Goal: Transaction & Acquisition: Purchase product/service

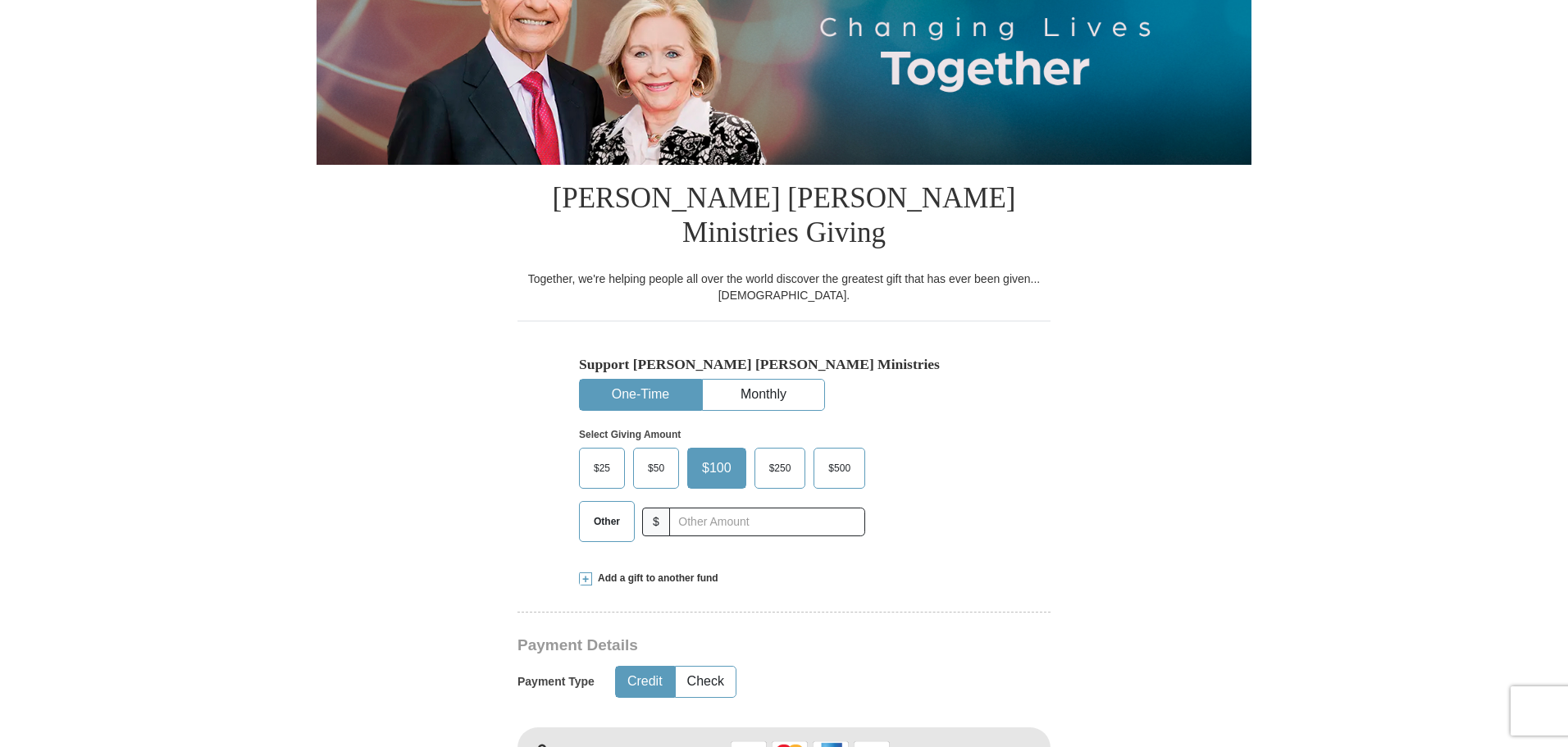
click at [606, 510] on span "Other" at bounding box center [607, 521] width 43 height 24
click at [0, 0] on input "Other" at bounding box center [0, 0] width 0 height 0
click at [697, 508] on input "text" at bounding box center [767, 522] width 182 height 29
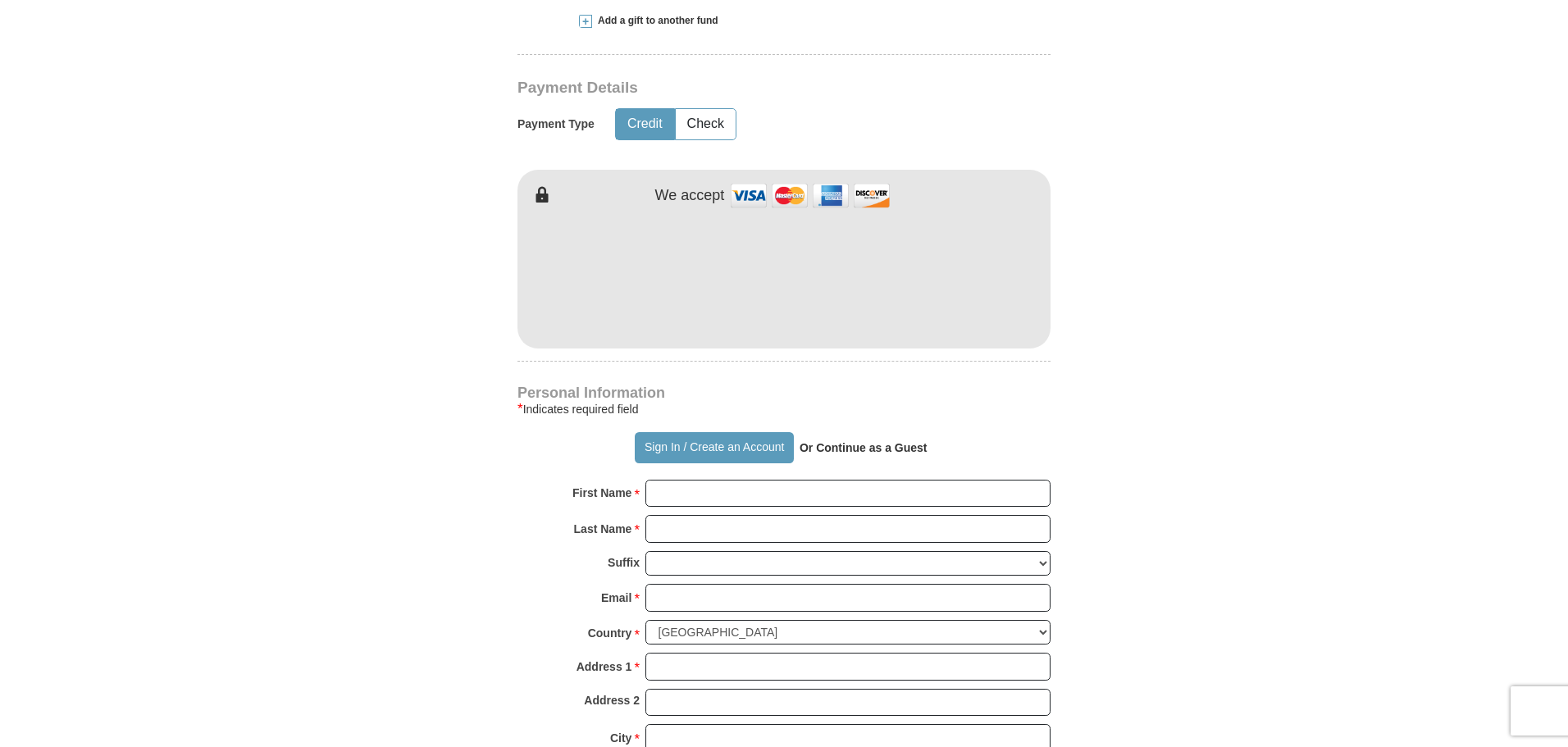
scroll to position [574, 0]
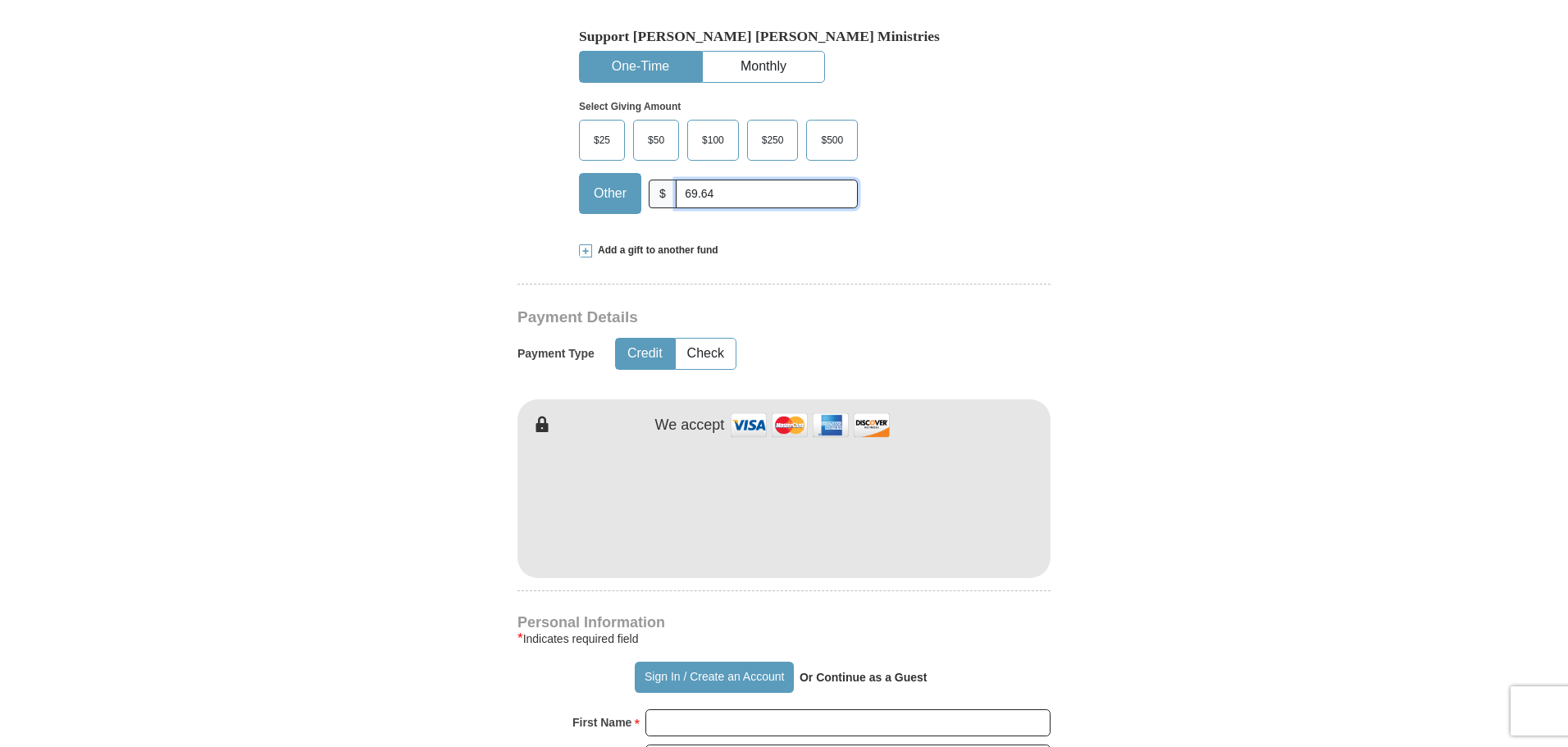
type input "69.64"
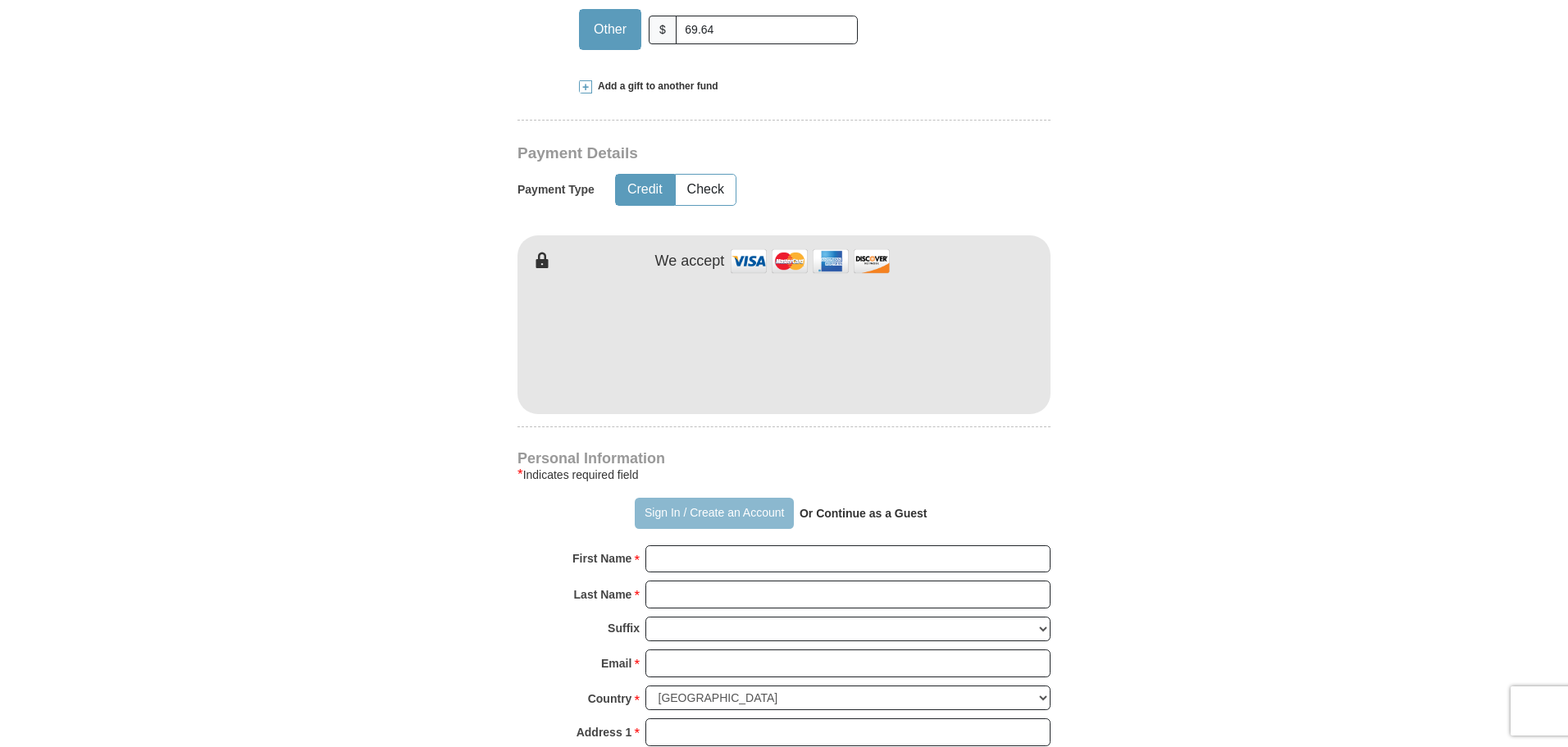
click at [751, 498] on button "Sign In / Create an Account" at bounding box center [714, 513] width 159 height 31
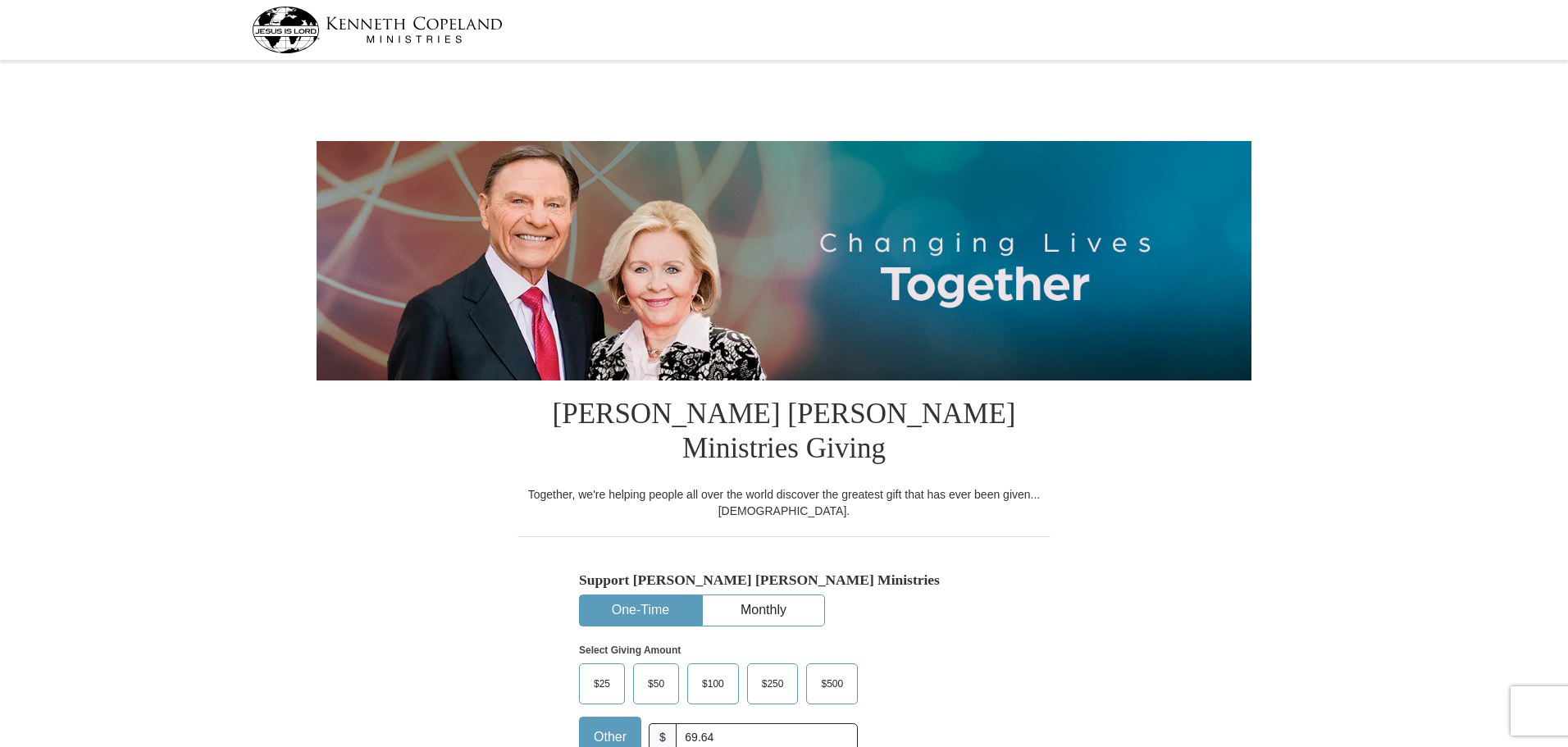
select select "[GEOGRAPHIC_DATA]"
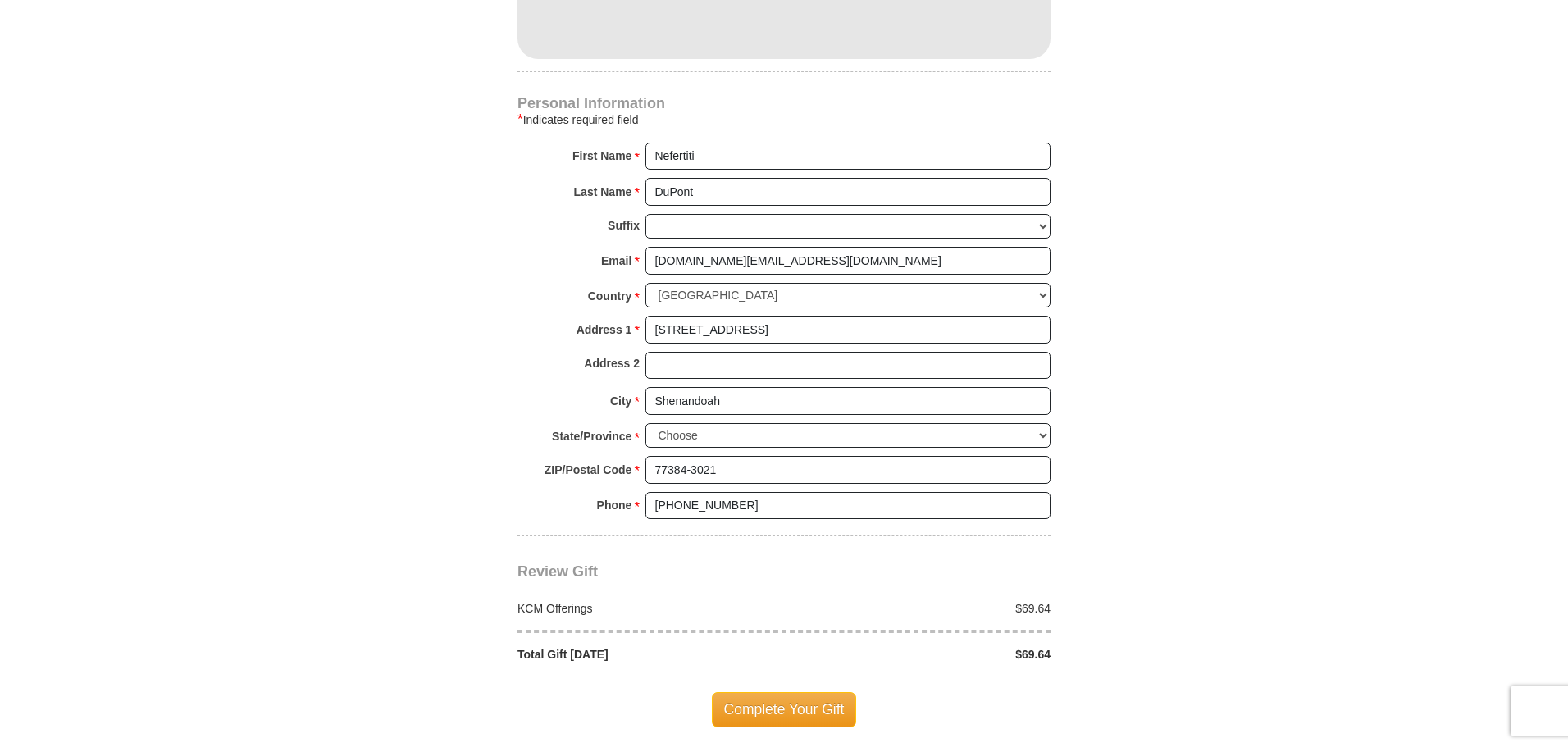
scroll to position [820, 0]
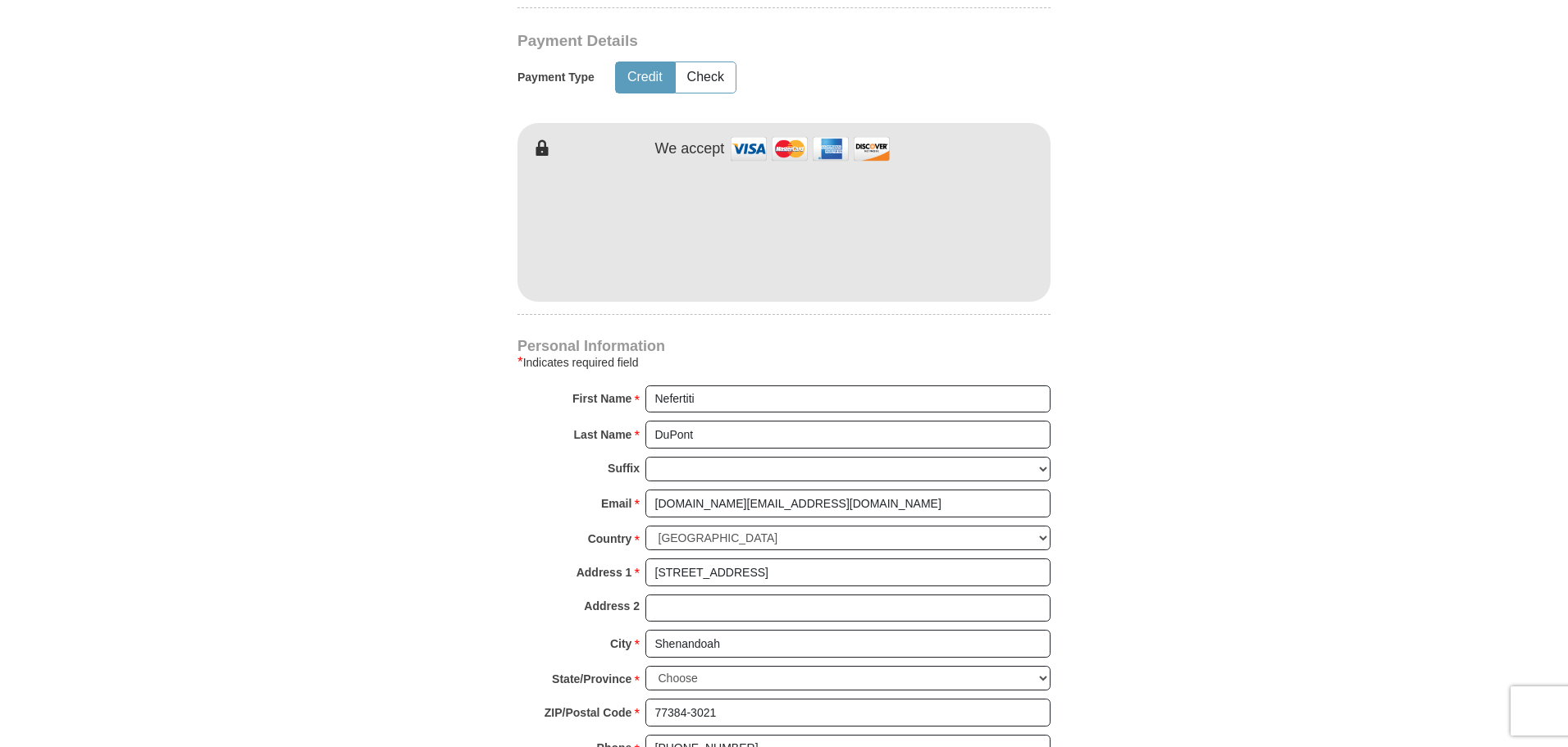
click at [1050, 281] on form "Kenneth Copeland Ministries Giving Together, we're helping people all over the …" at bounding box center [784, 158] width 935 height 1826
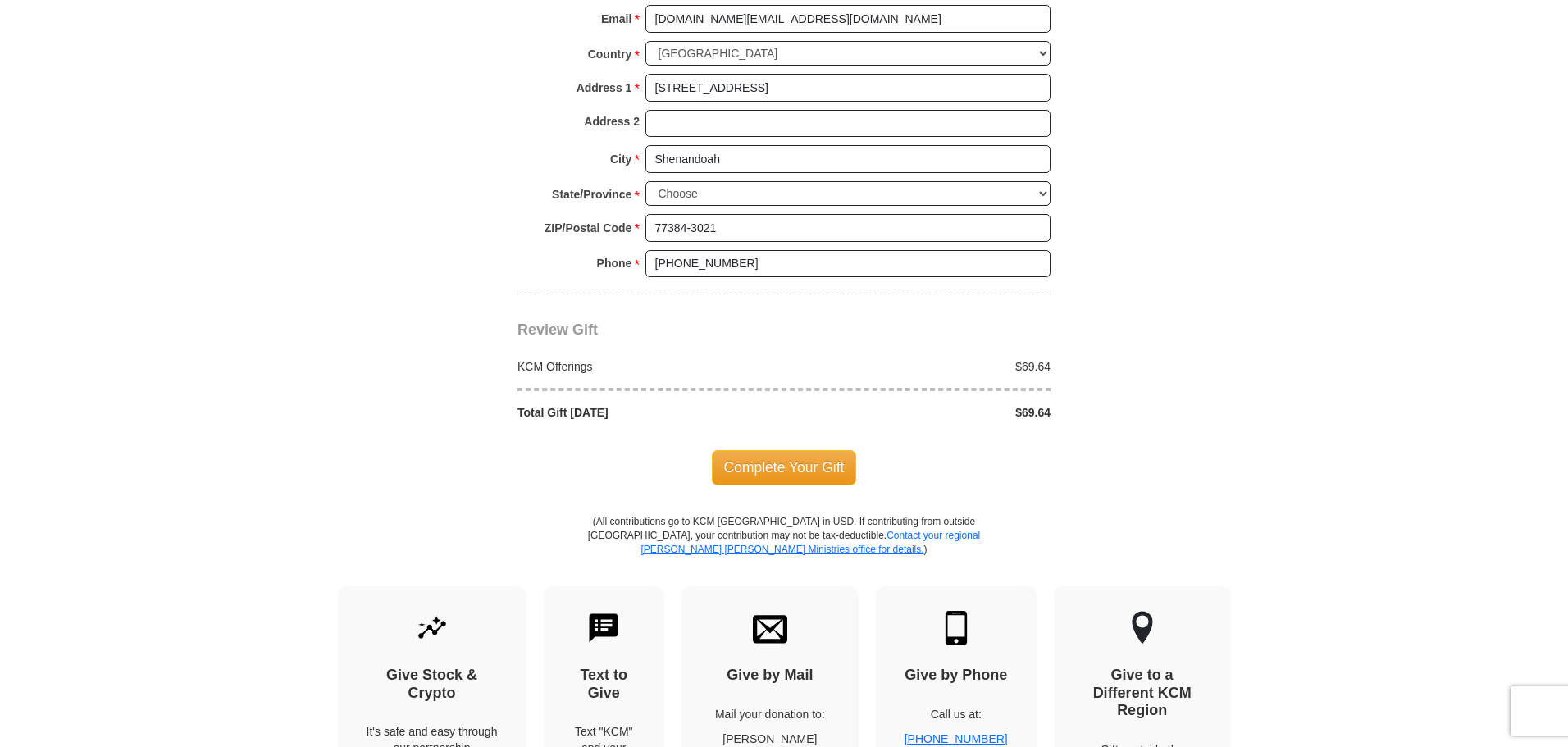
scroll to position [1312, 0]
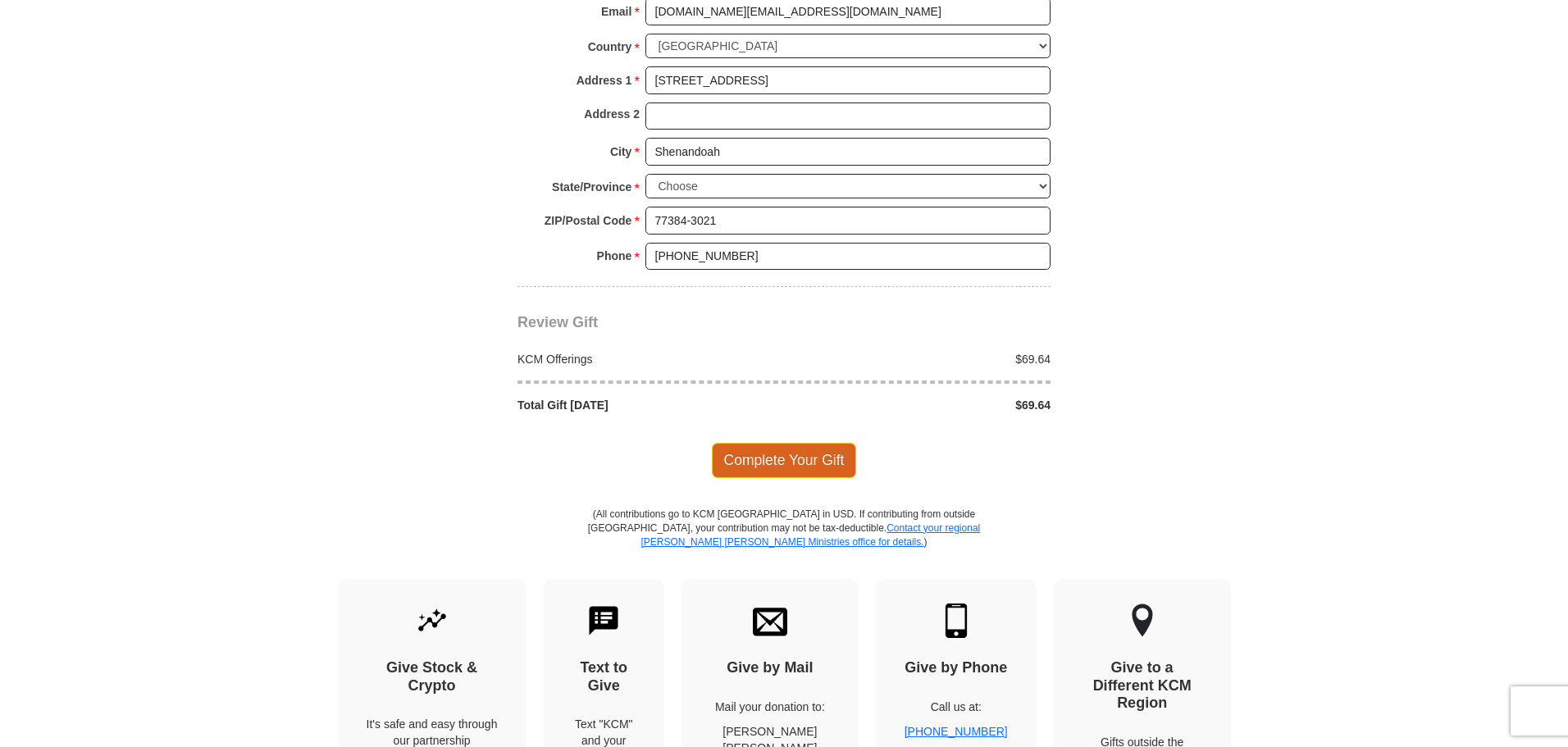
click at [795, 443] on span "Complete Your Gift" at bounding box center [784, 460] width 145 height 34
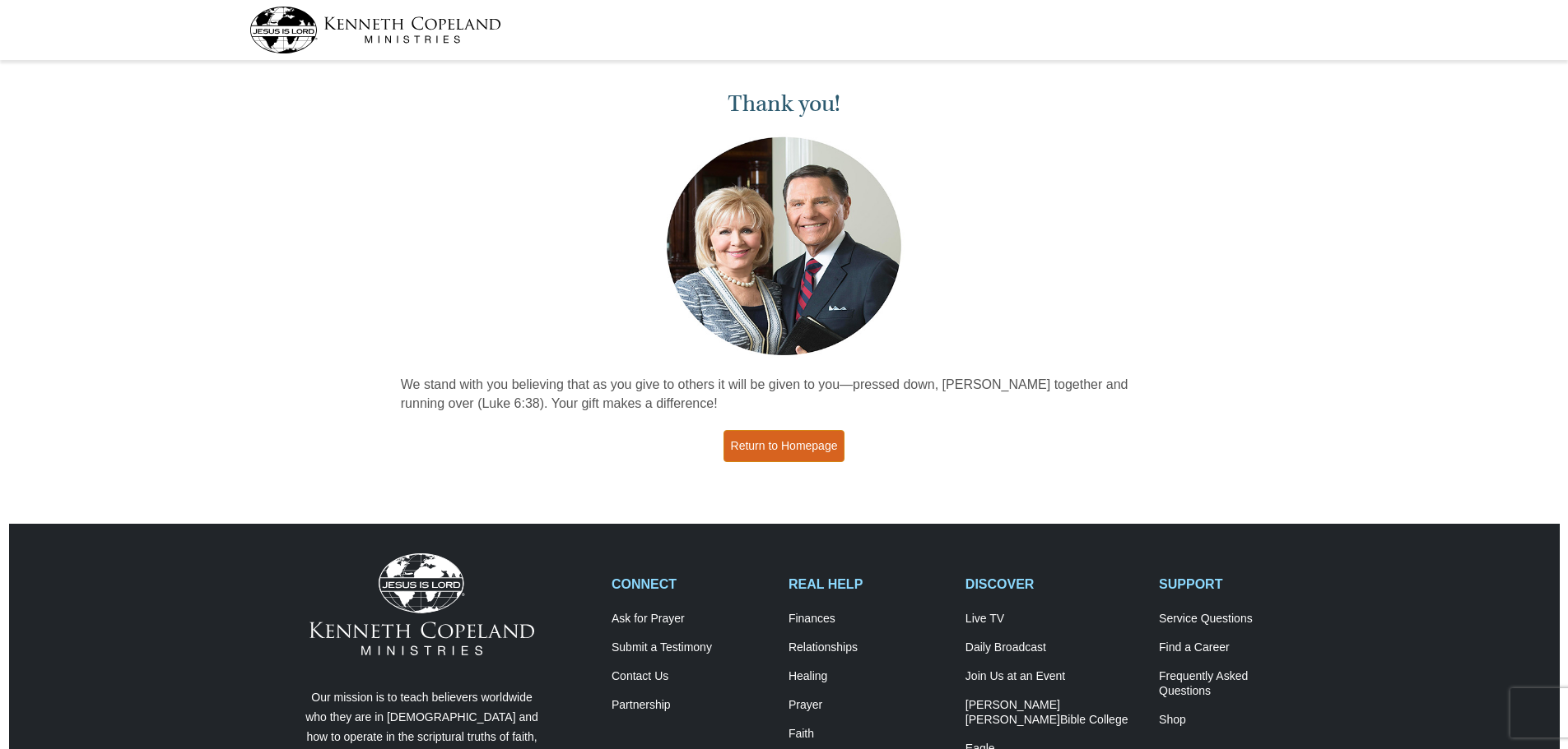
click at [811, 445] on link "Return to Homepage" at bounding box center [784, 446] width 122 height 32
